Goal: Information Seeking & Learning: Learn about a topic

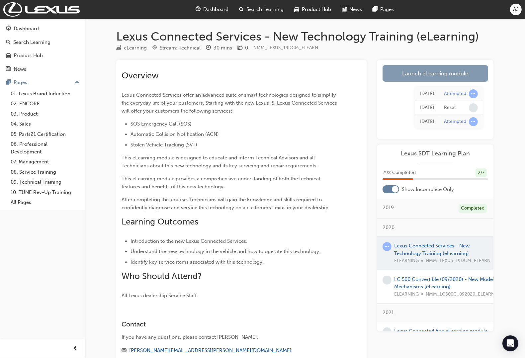
click at [396, 73] on link "Launch eLearning module" at bounding box center [435, 73] width 106 height 17
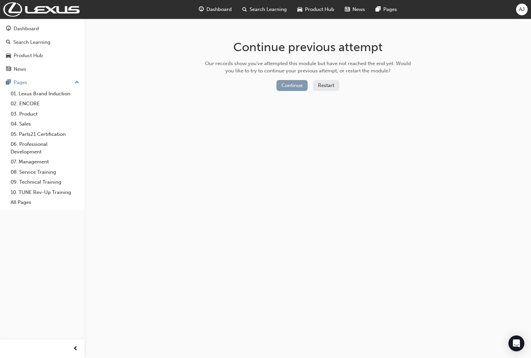
click at [283, 87] on button "Continue" at bounding box center [291, 85] width 31 height 11
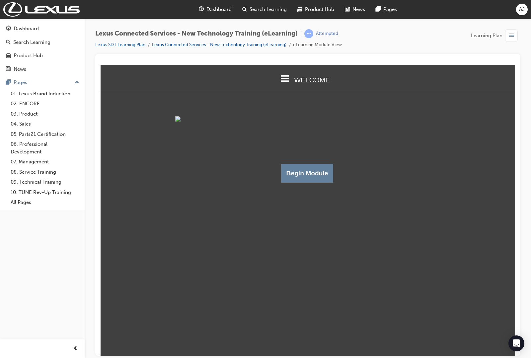
click at [513, 37] on span "list-icon" at bounding box center [511, 36] width 5 height 8
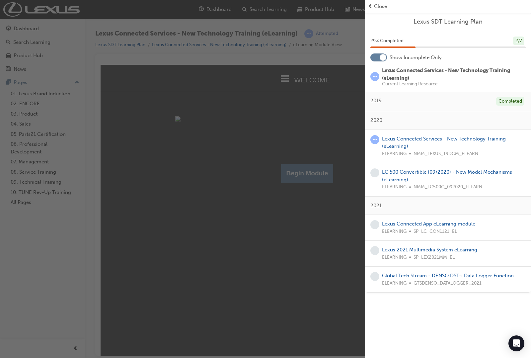
click at [251, 199] on div "button" at bounding box center [182, 179] width 365 height 358
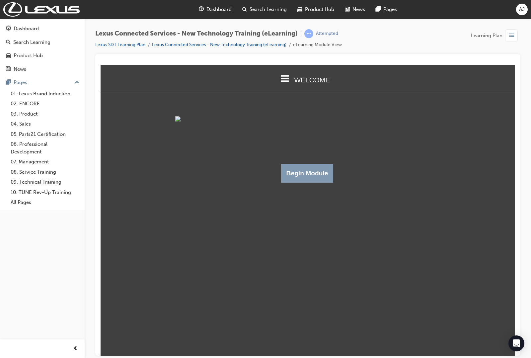
click at [304, 182] on button "Begin Module" at bounding box center [307, 173] width 52 height 19
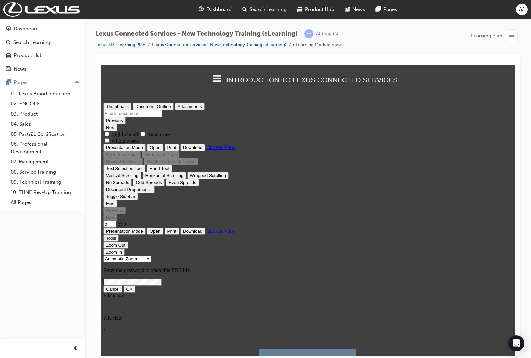
type input "20"
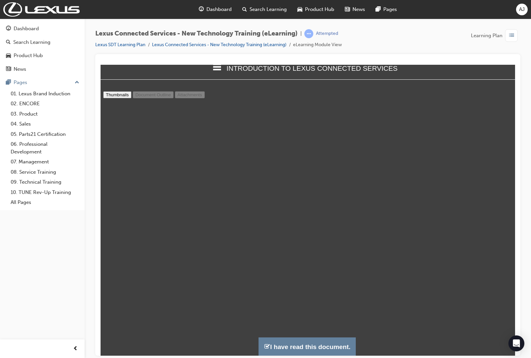
scroll to position [4257, 0]
click at [310, 344] on button "I have read this document." at bounding box center [306, 346] width 97 height 19
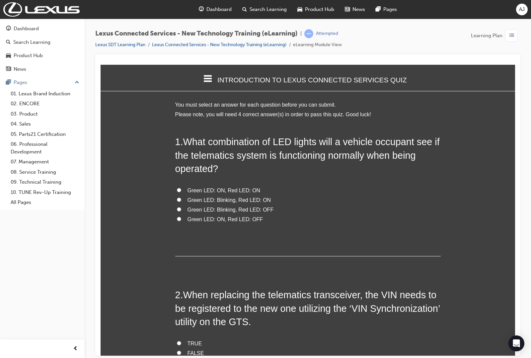
click at [177, 216] on input "Green LED: ON, Red LED: OFF" at bounding box center [179, 218] width 4 height 4
radio input "true"
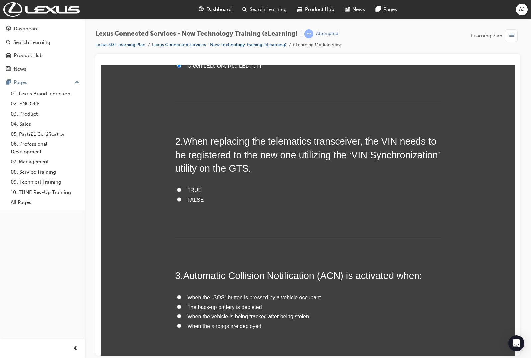
scroll to position [166, 0]
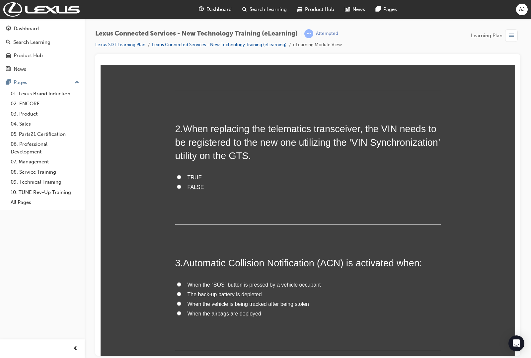
click at [204, 173] on label "TRUE" at bounding box center [307, 178] width 265 height 10
click at [181, 175] on input "TRUE" at bounding box center [179, 177] width 4 height 4
radio input "true"
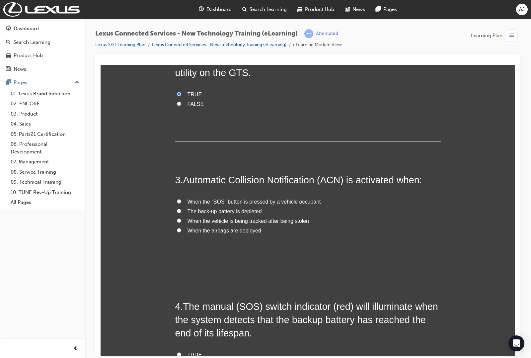
scroll to position [290, 0]
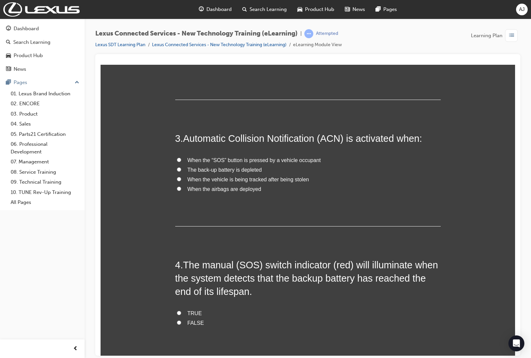
click at [177, 157] on input "When the “SOS” button is pressed by a vehicle occupant" at bounding box center [179, 159] width 4 height 4
radio input "true"
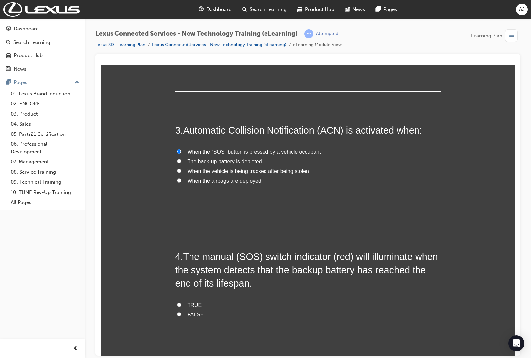
scroll to position [305, 0]
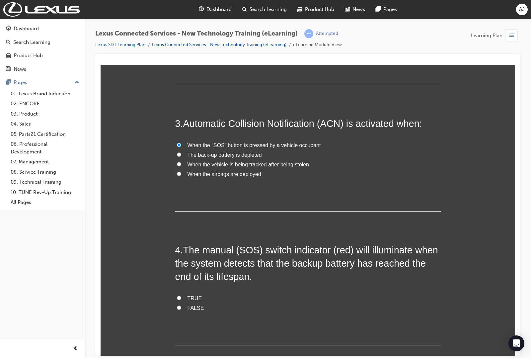
click at [177, 295] on input "TRUE" at bounding box center [179, 297] width 4 height 4
radio input "true"
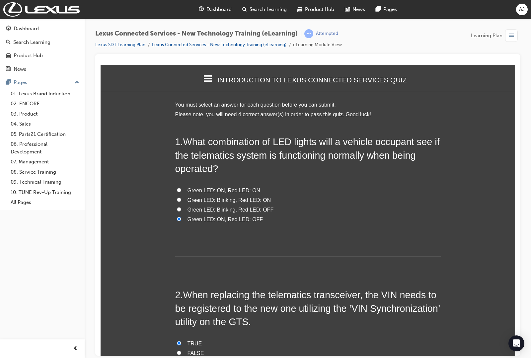
scroll to position [3, 3]
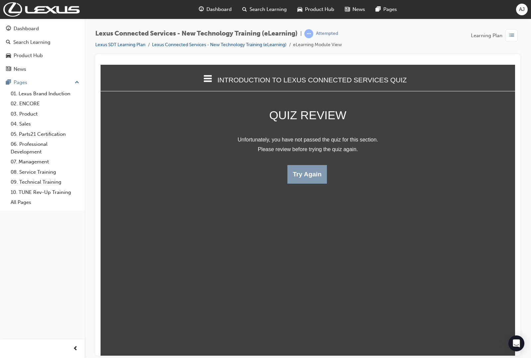
click at [307, 175] on button "Try Again" at bounding box center [306, 174] width 39 height 19
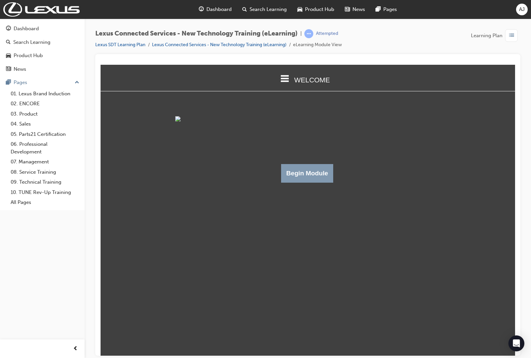
click at [298, 182] on button "Begin Module" at bounding box center [307, 173] width 52 height 19
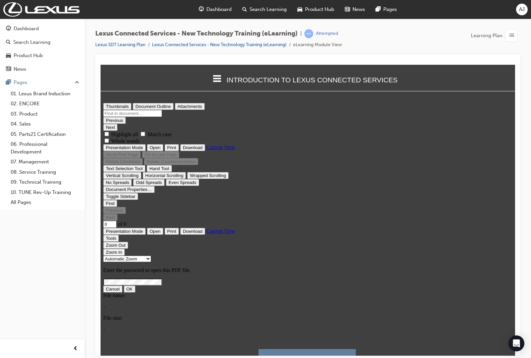
scroll to position [0, 0]
type input "20"
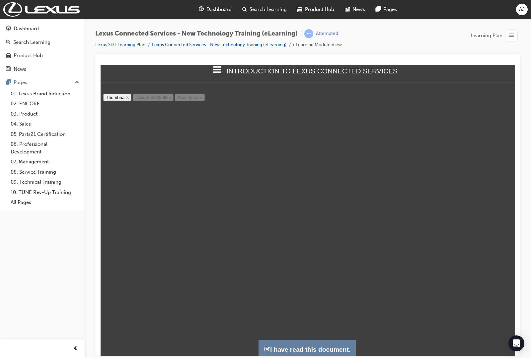
scroll to position [12, 0]
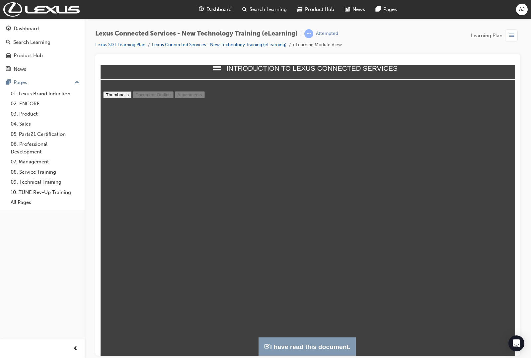
click at [277, 345] on button "I have read this document." at bounding box center [306, 346] width 97 height 19
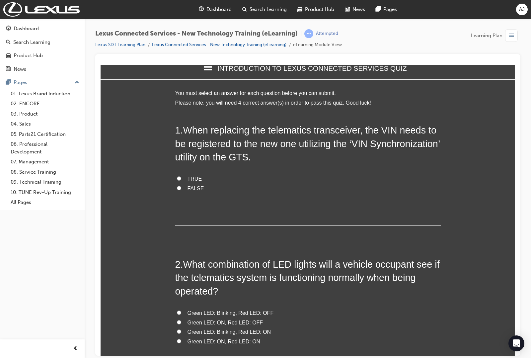
scroll to position [573, 421]
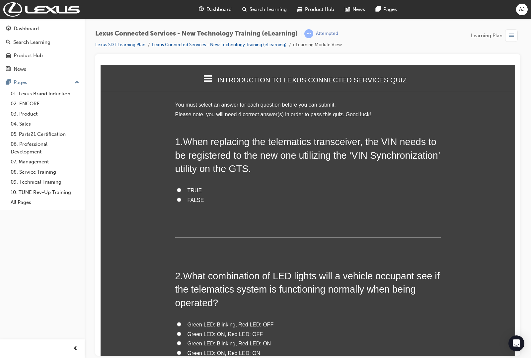
click at [181, 185] on label "TRUE" at bounding box center [307, 190] width 265 height 10
click at [181, 187] on input "TRUE" at bounding box center [179, 189] width 4 height 4
radio input "true"
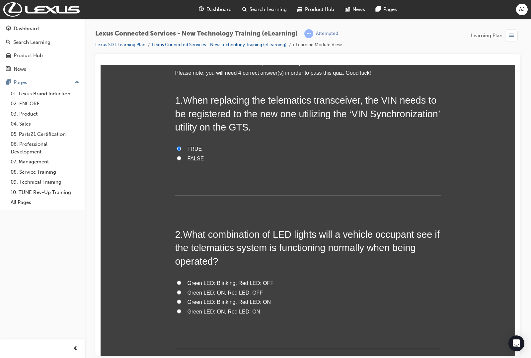
click at [177, 309] on input "Green LED: ON, Red LED: ON" at bounding box center [179, 311] width 4 height 4
radio input "true"
click at [177, 290] on input "Green LED: ON, Red LED: OFF" at bounding box center [179, 292] width 4 height 4
radio input "true"
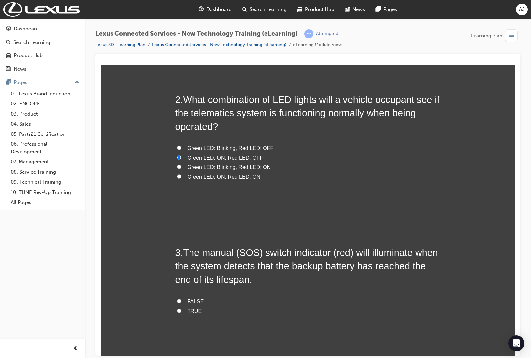
scroll to position [207, 0]
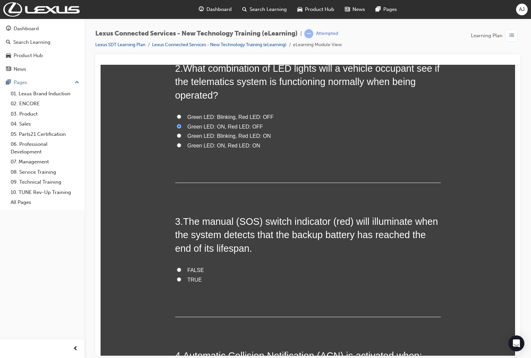
click at [187, 276] on span "TRUE" at bounding box center [194, 279] width 15 height 6
click at [181, 277] on input "TRUE" at bounding box center [179, 279] width 4 height 4
radio input "true"
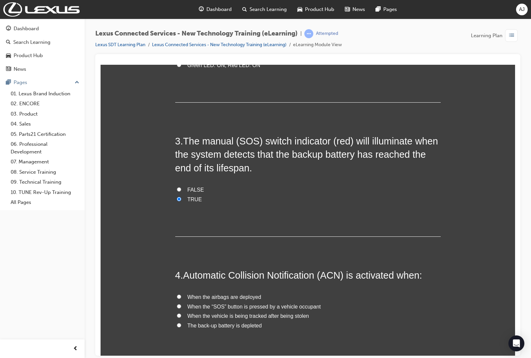
scroll to position [290, 0]
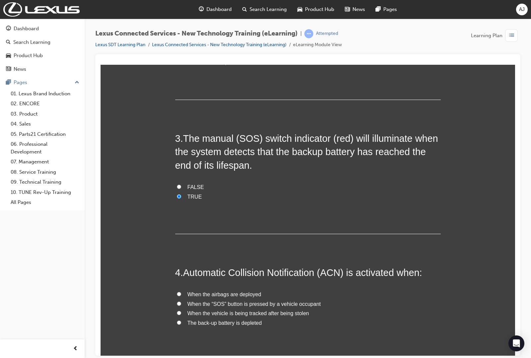
click at [188, 184] on span "FALSE" at bounding box center [195, 187] width 17 height 6
click at [181, 184] on input "FALSE" at bounding box center [179, 186] width 4 height 4
radio input "true"
click at [177, 320] on input "The back-up battery is depleted" at bounding box center [179, 322] width 4 height 4
radio input "true"
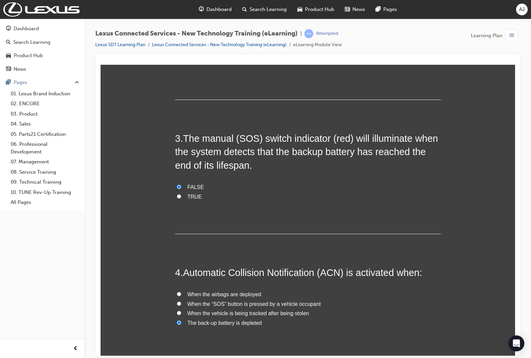
click at [194, 193] on span "TRUE" at bounding box center [194, 196] width 15 height 6
click at [181, 194] on input "TRUE" at bounding box center [179, 196] width 4 height 4
radio input "true"
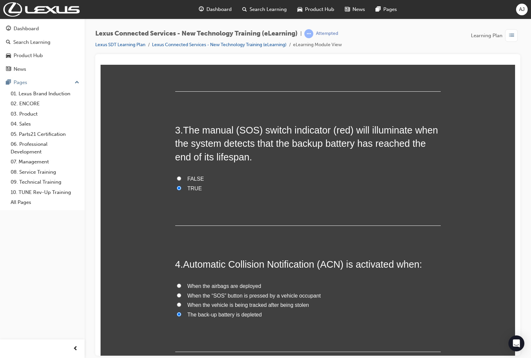
scroll to position [305, 0]
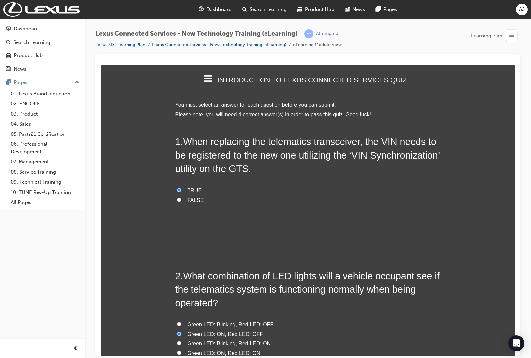
scroll to position [3, 3]
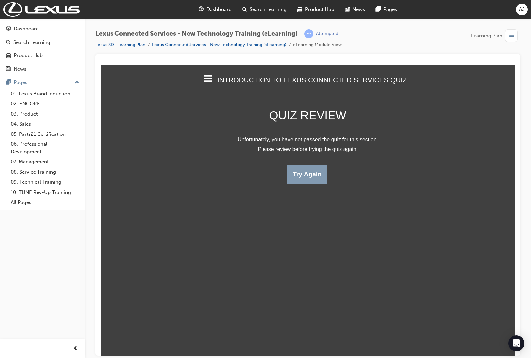
click at [308, 176] on button "Try Again" at bounding box center [306, 174] width 39 height 19
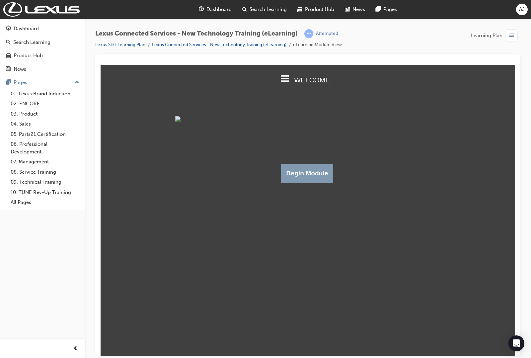
click at [284, 182] on button "Begin Module" at bounding box center [307, 173] width 52 height 19
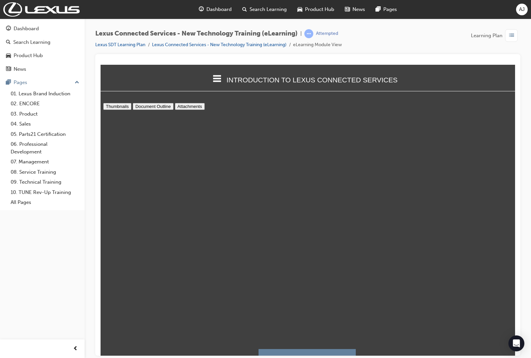
scroll to position [12, 0]
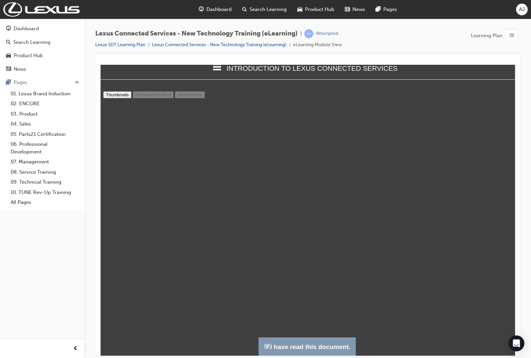
click at [258, 346] on button "I have read this document." at bounding box center [306, 346] width 97 height 19
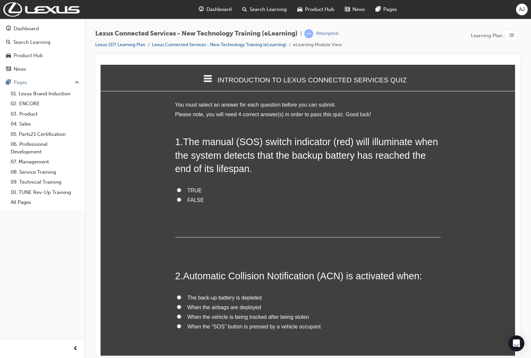
click at [192, 187] on span "TRUE" at bounding box center [194, 190] width 15 height 6
click at [181, 187] on input "TRUE" at bounding box center [179, 189] width 4 height 4
radio input "true"
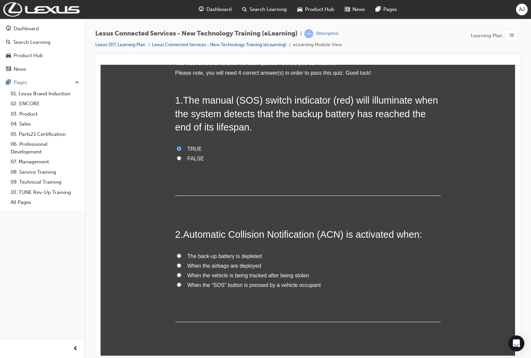
click at [191, 155] on span "FALSE" at bounding box center [195, 158] width 17 height 6
click at [181, 156] on input "FALSE" at bounding box center [179, 158] width 4 height 4
radio input "true"
click at [184, 280] on label "When the “SOS” button is pressed by a vehicle occupant" at bounding box center [307, 285] width 265 height 10
click at [181, 282] on input "When the “SOS” button is pressed by a vehicle occupant" at bounding box center [179, 284] width 4 height 4
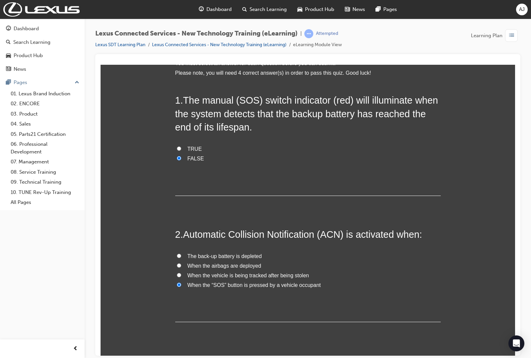
radio input "true"
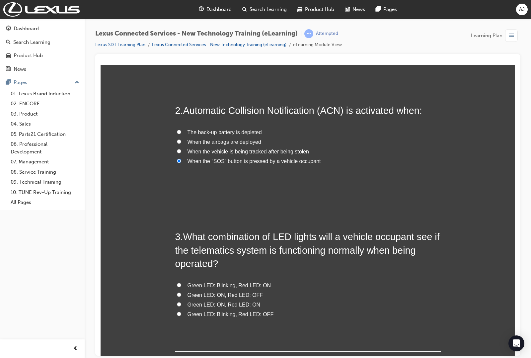
scroll to position [166, 0]
click at [177, 291] on input "Green LED: ON, Red LED: OFF" at bounding box center [179, 293] width 4 height 4
radio input "true"
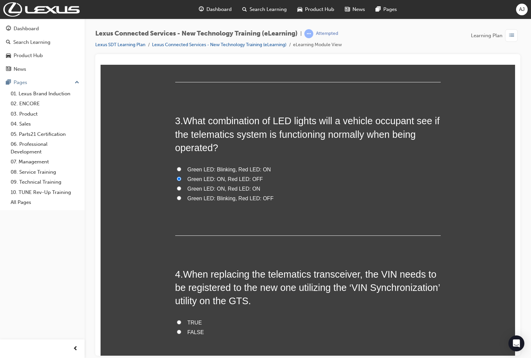
scroll to position [290, 0]
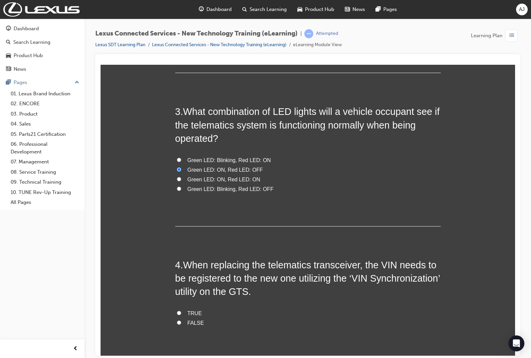
click at [187, 310] on span "TRUE" at bounding box center [194, 313] width 15 height 6
click at [181, 310] on input "TRUE" at bounding box center [179, 312] width 4 height 4
radio input "true"
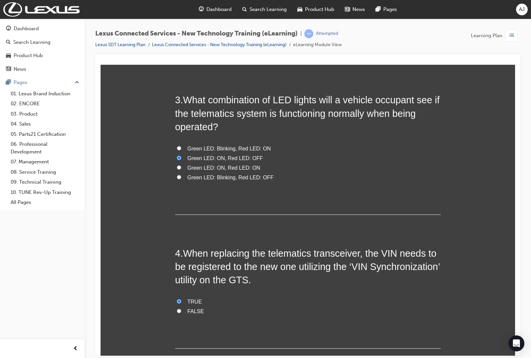
scroll to position [305, 0]
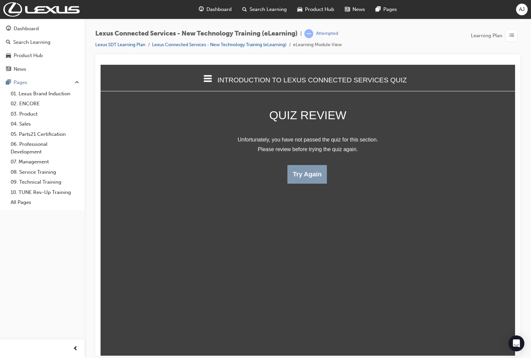
click at [306, 176] on button "Try Again" at bounding box center [306, 174] width 39 height 19
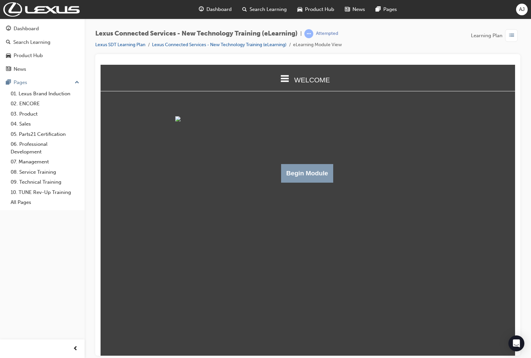
click at [289, 182] on button "Begin Module" at bounding box center [307, 173] width 52 height 19
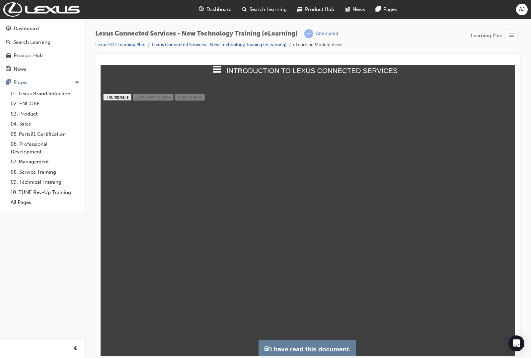
scroll to position [12, 0]
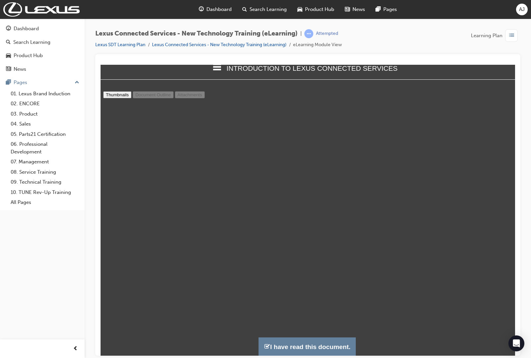
type input "9"
click at [278, 351] on button "I have read this document." at bounding box center [306, 346] width 97 height 19
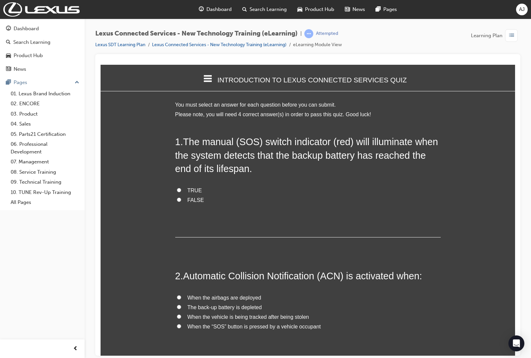
scroll to position [573, 421]
click at [190, 187] on span "TRUE" at bounding box center [194, 190] width 15 height 6
click at [181, 187] on input "TRUE" at bounding box center [179, 189] width 4 height 4
radio input "true"
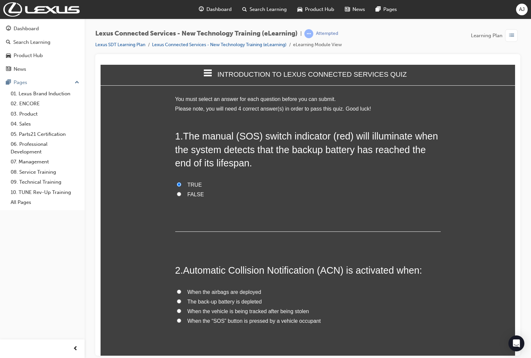
scroll to position [41, 0]
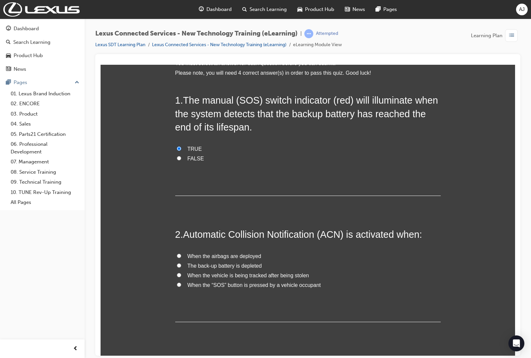
click at [221, 262] on span "The back-up battery is depleted" at bounding box center [224, 265] width 74 height 6
click at [181, 263] on input "The back-up battery is depleted" at bounding box center [179, 265] width 4 height 4
radio input "true"
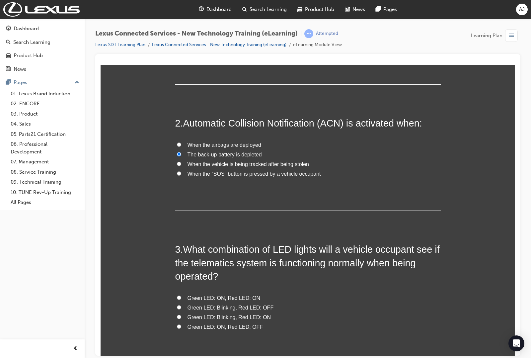
scroll to position [166, 0]
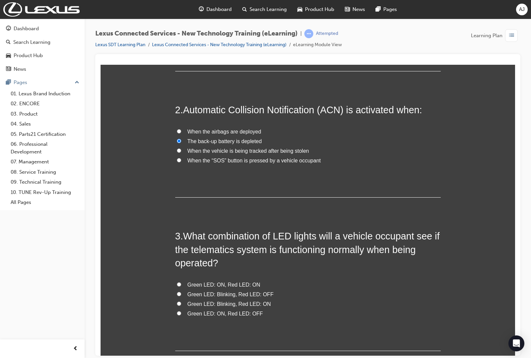
click at [177, 291] on input "Green LED: Blinking, Red LED: OFF" at bounding box center [179, 293] width 4 height 4
radio input "true"
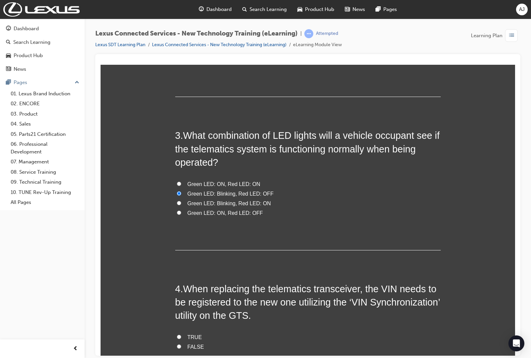
scroll to position [290, 0]
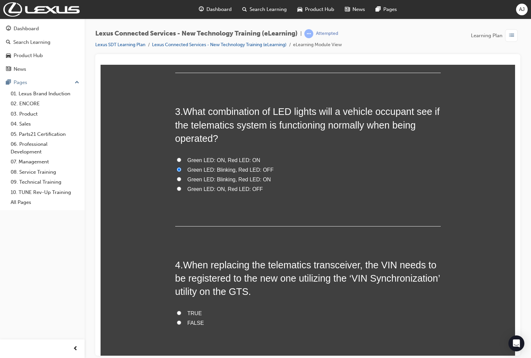
click at [177, 310] on input "TRUE" at bounding box center [179, 312] width 4 height 4
radio input "true"
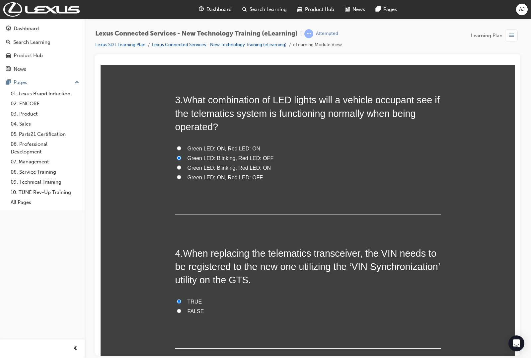
scroll to position [305, 0]
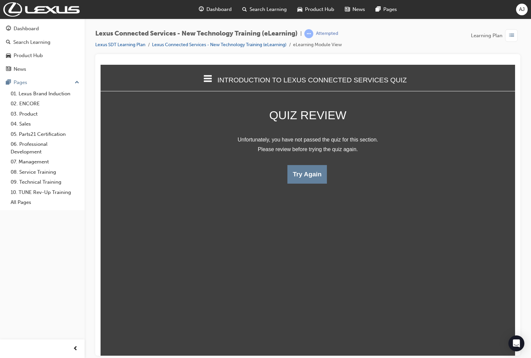
scroll to position [3, 3]
click at [304, 173] on button "Try Again" at bounding box center [306, 174] width 39 height 19
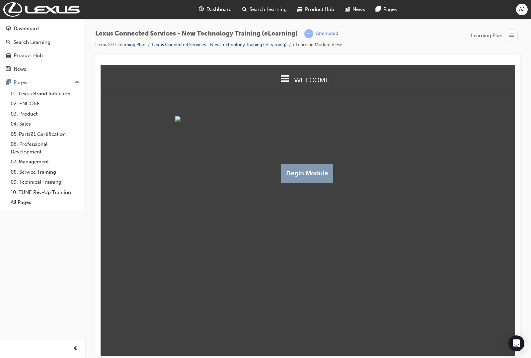
click at [297, 182] on button "Begin Module" at bounding box center [307, 173] width 52 height 19
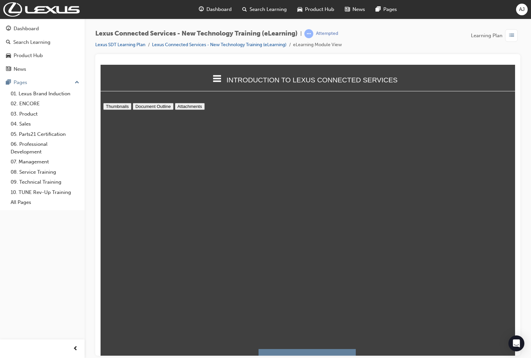
scroll to position [1685, 0]
click at [284, 352] on button "I have read this document." at bounding box center [306, 357] width 97 height 19
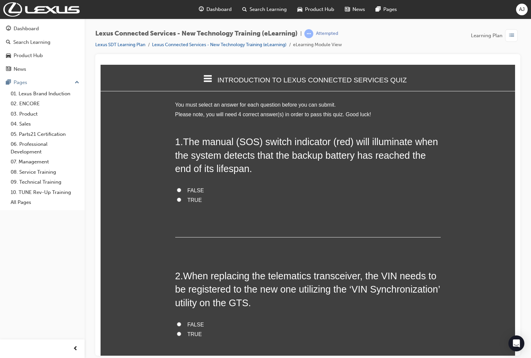
scroll to position [573, 421]
click at [193, 197] on span "TRUE" at bounding box center [194, 200] width 15 height 6
click at [181, 197] on input "TRUE" at bounding box center [179, 199] width 4 height 4
radio input "true"
click at [177, 331] on input "TRUE" at bounding box center [179, 333] width 4 height 4
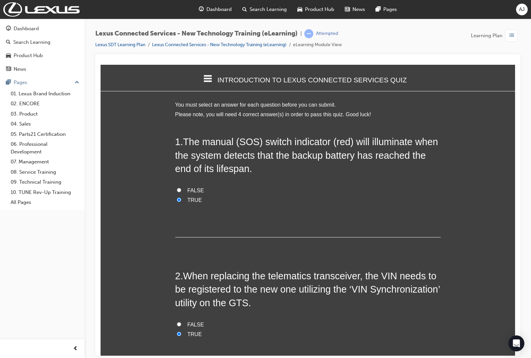
radio input "true"
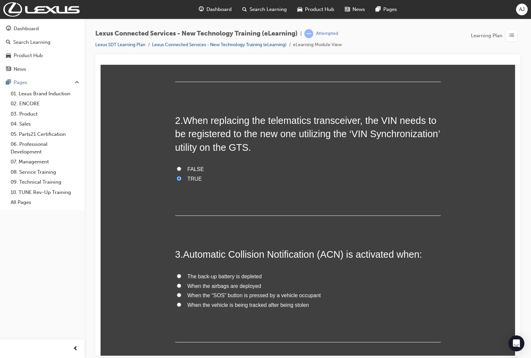
scroll to position [166, 0]
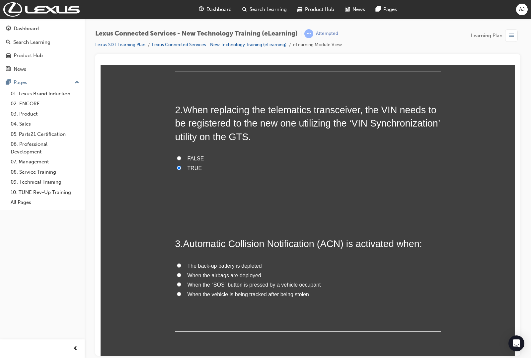
click at [187, 262] on span "The back-up battery is depleted" at bounding box center [224, 265] width 74 height 6
click at [181, 263] on input "The back-up battery is depleted" at bounding box center [179, 265] width 4 height 4
radio input "true"
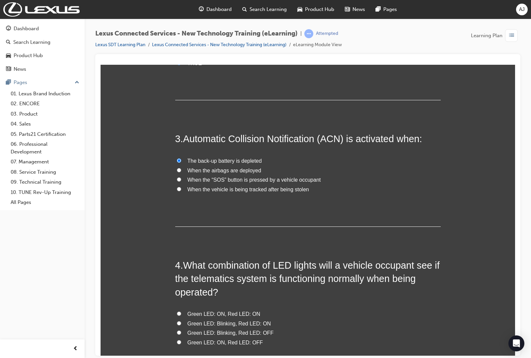
scroll to position [290, 0]
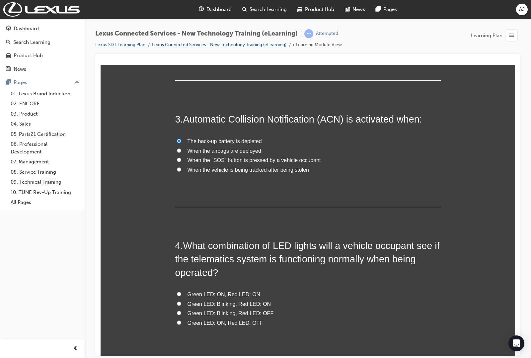
click at [177, 320] on input "Green LED: ON, Red LED: OFF" at bounding box center [179, 322] width 4 height 4
radio input "true"
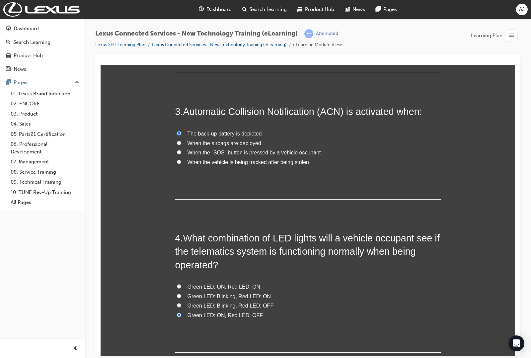
scroll to position [305, 0]
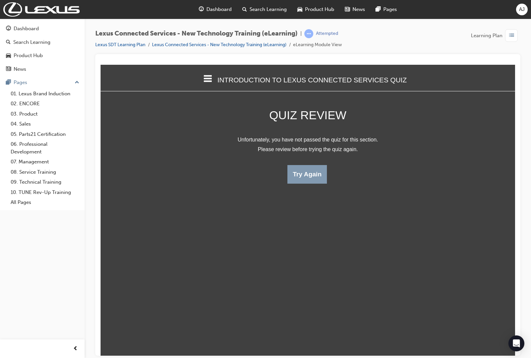
click at [298, 170] on button "Try Again" at bounding box center [306, 174] width 39 height 19
